Goal: Task Accomplishment & Management: Manage account settings

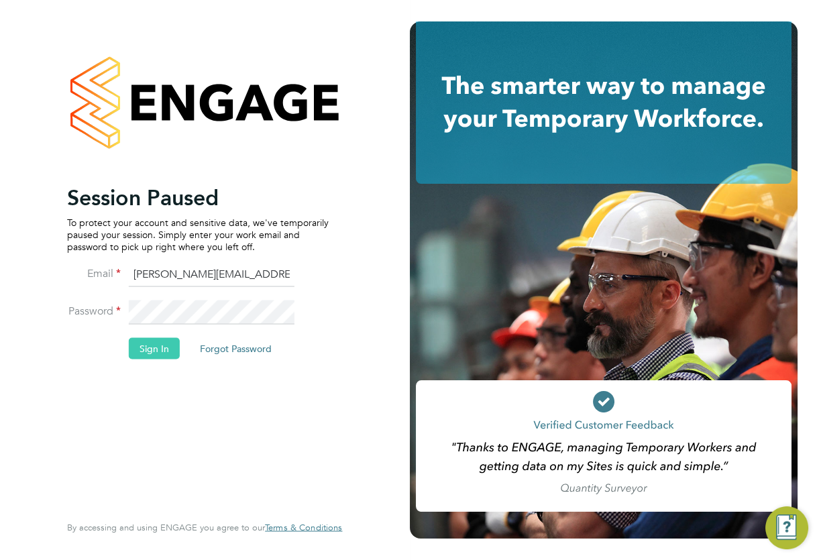
click at [146, 342] on fieldset "Email [EMAIL_ADDRESS][PERSON_NAME][DOMAIN_NAME] Password Sign In Forgot Password" at bounding box center [198, 318] width 262 height 110
click at [144, 342] on button "Sign In" at bounding box center [154, 347] width 51 height 21
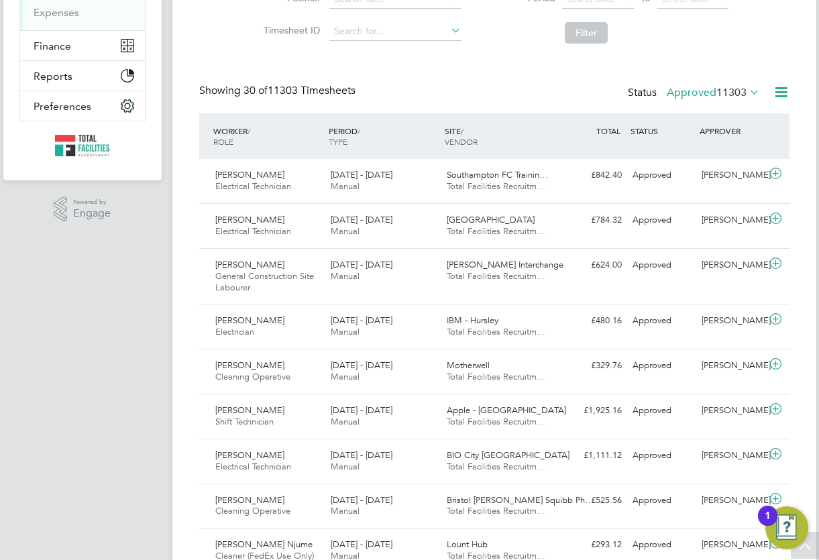
click at [700, 86] on label "Approved 11303" at bounding box center [713, 92] width 93 height 13
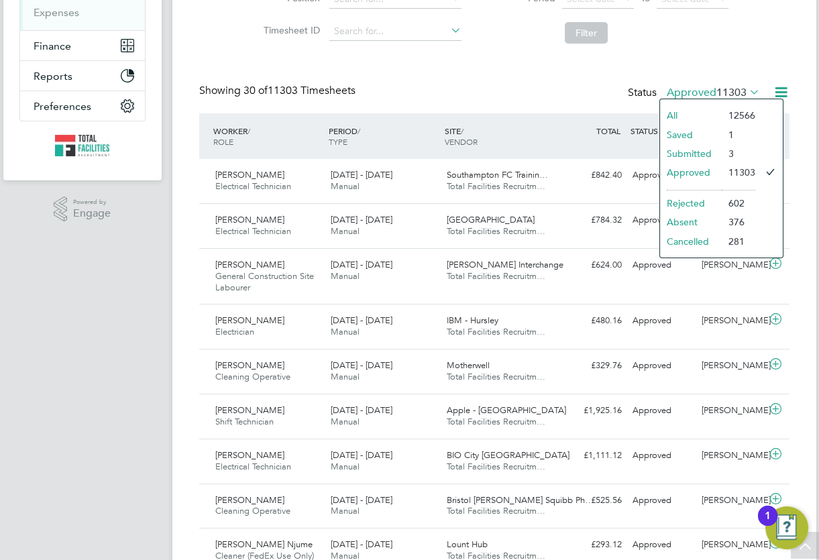
click at [696, 150] on li "Submitted" at bounding box center [691, 153] width 62 height 19
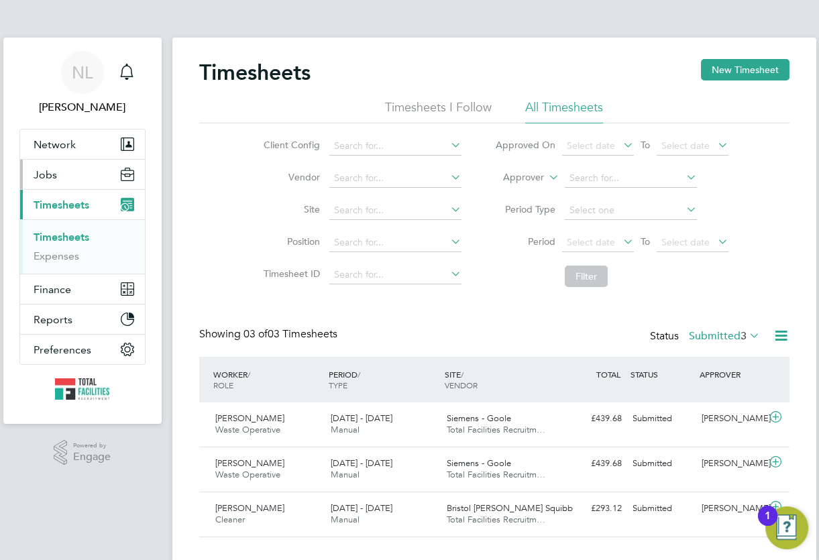
click at [74, 180] on button "Jobs" at bounding box center [82, 175] width 125 height 30
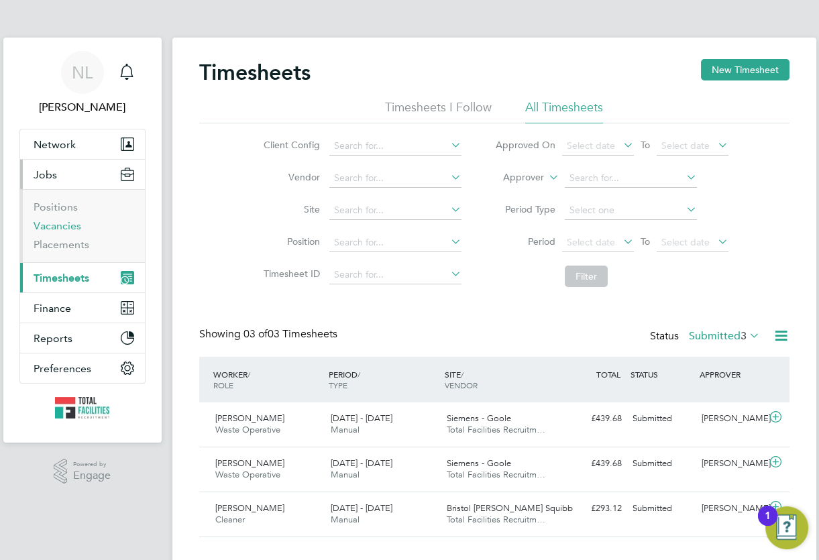
click at [74, 225] on link "Vacancies" at bounding box center [58, 225] width 48 height 13
